Goal: Task Accomplishment & Management: Use online tool/utility

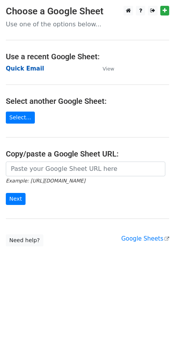
click at [31, 67] on strong "Quick Email" at bounding box center [25, 68] width 38 height 7
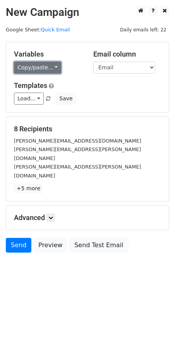
click at [39, 68] on link "Copy/paste..." at bounding box center [37, 68] width 47 height 12
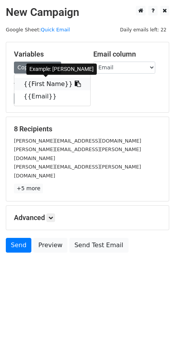
click at [39, 82] on link "{{First Name}}" at bounding box center [52, 84] width 76 height 12
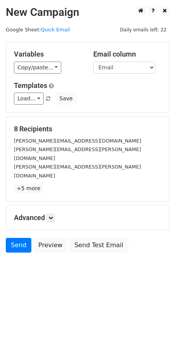
click at [56, 205] on div "Advanced Tracking Track Opens UTM Codes Track Clicks Filters Only include sprea…" at bounding box center [87, 217] width 163 height 24
click at [55, 213] on link at bounding box center [50, 217] width 9 height 9
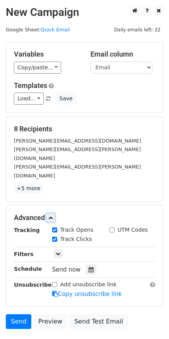
scroll to position [28, 0]
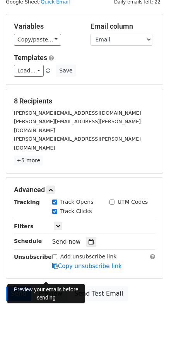
click at [43, 286] on link "Preview" at bounding box center [50, 293] width 34 height 15
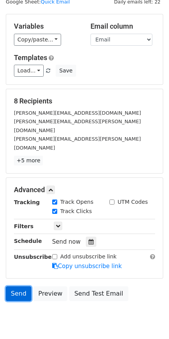
click at [11, 286] on link "Send" at bounding box center [19, 293] width 26 height 15
click at [19, 286] on link "Send" at bounding box center [19, 293] width 26 height 15
click at [18, 286] on link "Send" at bounding box center [19, 293] width 26 height 15
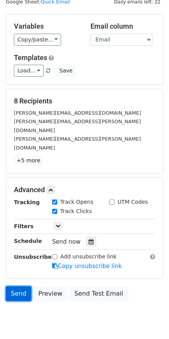
click at [18, 286] on link "Send" at bounding box center [19, 293] width 26 height 15
click at [89, 239] on icon at bounding box center [91, 241] width 5 height 5
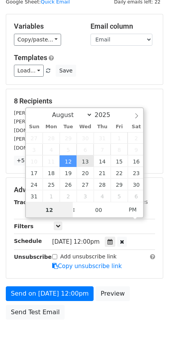
type input "2025-08-13 12:00"
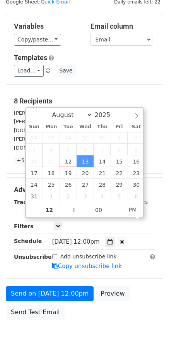
click at [68, 290] on div "Send on Aug 13 at 12:00pm Preview Send Test Email" at bounding box center [84, 304] width 169 height 37
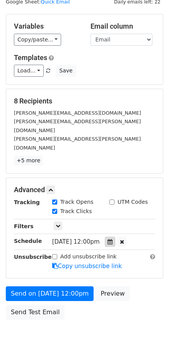
click at [113, 239] on icon at bounding box center [110, 241] width 5 height 5
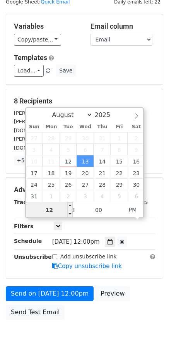
click at [55, 208] on input "12" at bounding box center [49, 209] width 47 height 15
type input "10"
click at [128, 214] on span "PM" at bounding box center [132, 209] width 21 height 15
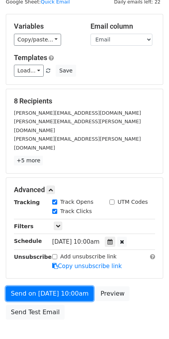
click at [85, 286] on link "Send on Aug 13 at 10:00am" at bounding box center [50, 293] width 88 height 15
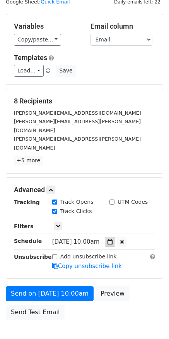
click at [113, 239] on icon at bounding box center [110, 241] width 5 height 5
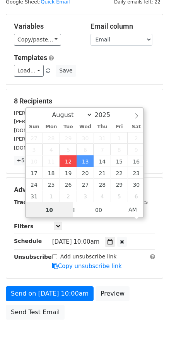
type input "2025-08-12 10:00"
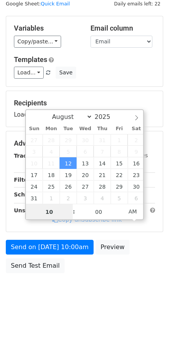
scroll to position [23, 0]
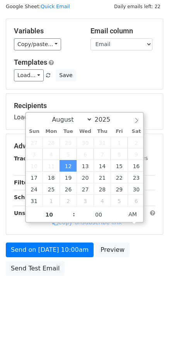
click at [70, 279] on body "New Campaign Daily emails left: 22 Google Sheet: Quick Email Variables Copy/pas…" at bounding box center [84, 147] width 169 height 328
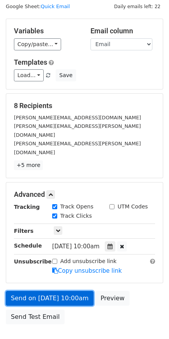
drag, startPoint x: 70, startPoint y: 277, endPoint x: 49, endPoint y: 284, distance: 22.8
click at [49, 291] on link "Send on Aug 12 at 10:00am" at bounding box center [50, 298] width 88 height 15
drag, startPoint x: 49, startPoint y: 280, endPoint x: 31, endPoint y: 279, distance: 18.2
click at [31, 291] on link "Send on Aug 12 at 10:00am" at bounding box center [50, 298] width 88 height 15
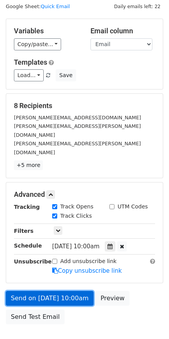
click at [22, 291] on link "Send on Aug 12 at 10:00am" at bounding box center [50, 298] width 88 height 15
